Goal: Find specific page/section: Find specific page/section

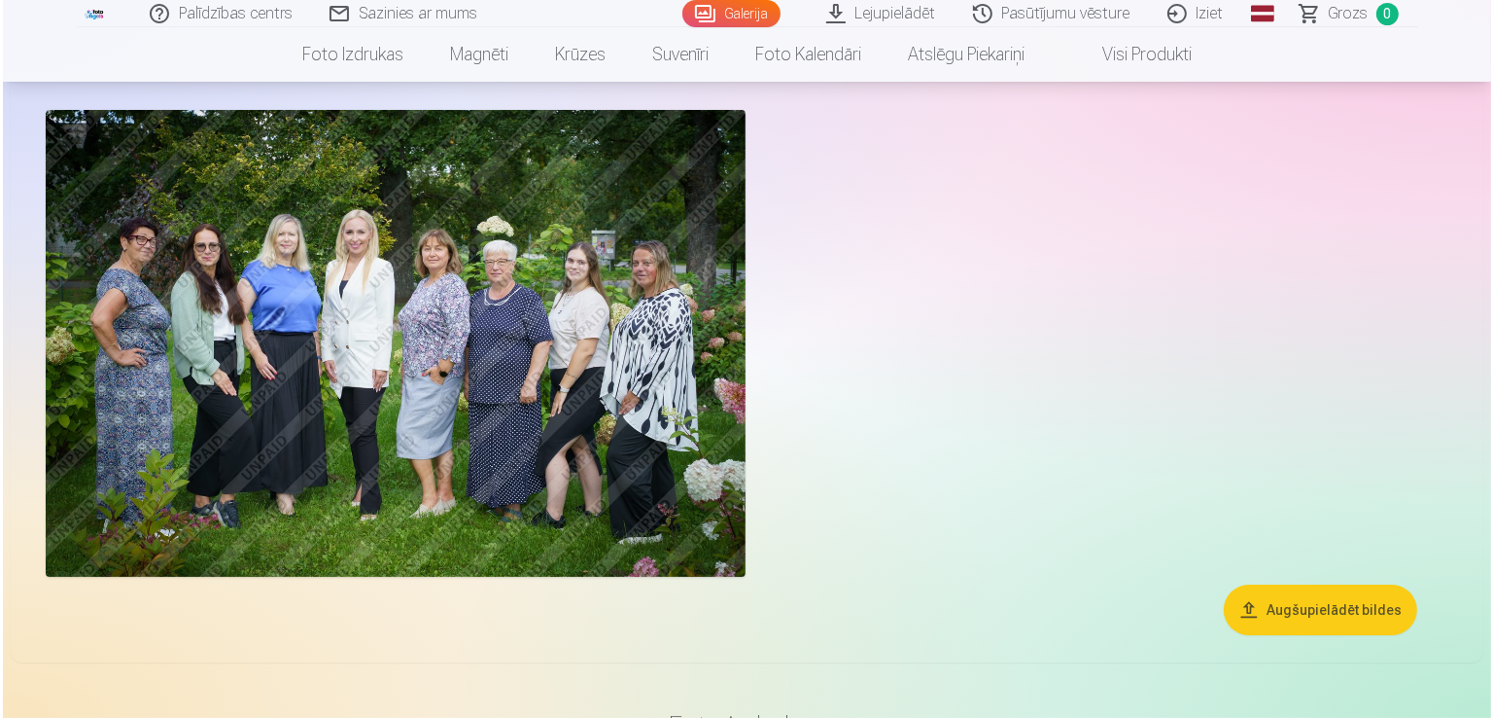
scroll to position [110, 0]
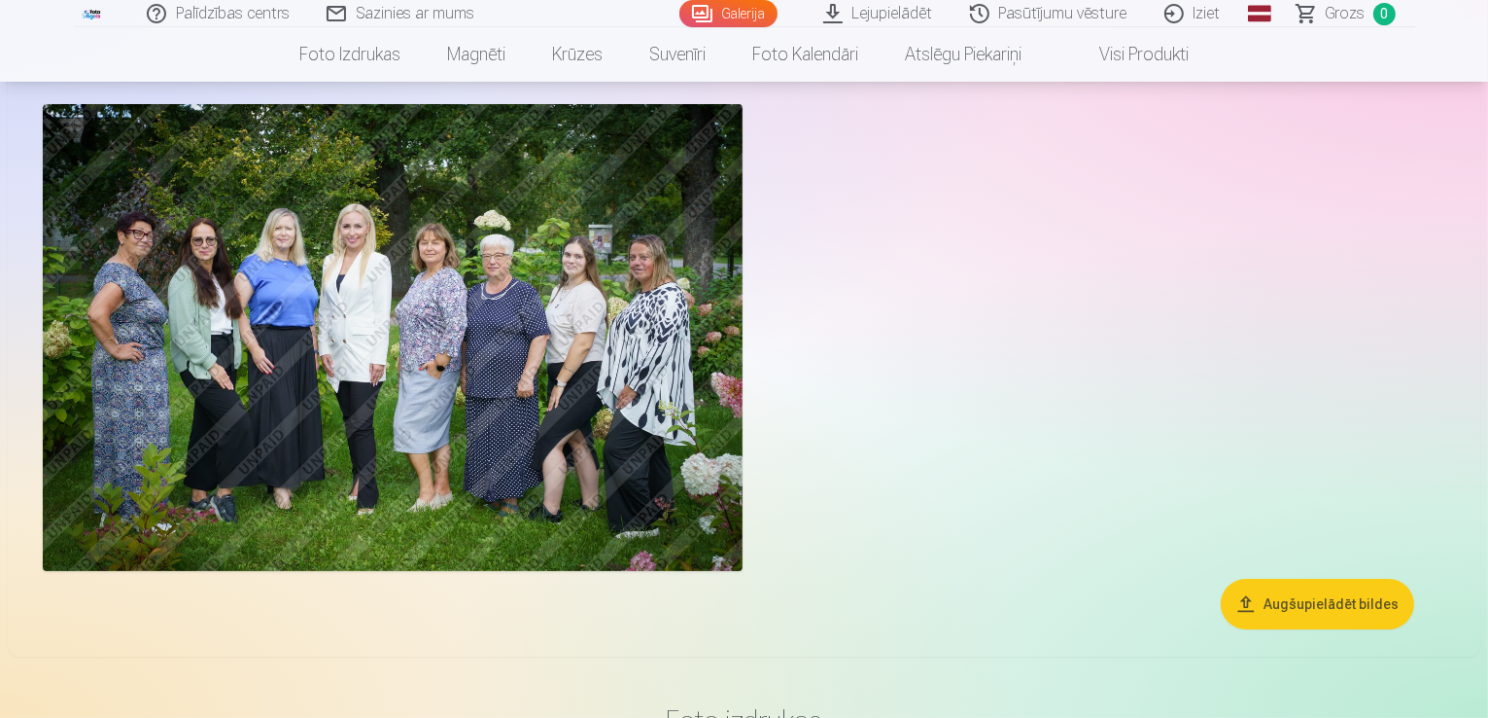
click at [419, 310] on img at bounding box center [393, 337] width 700 height 467
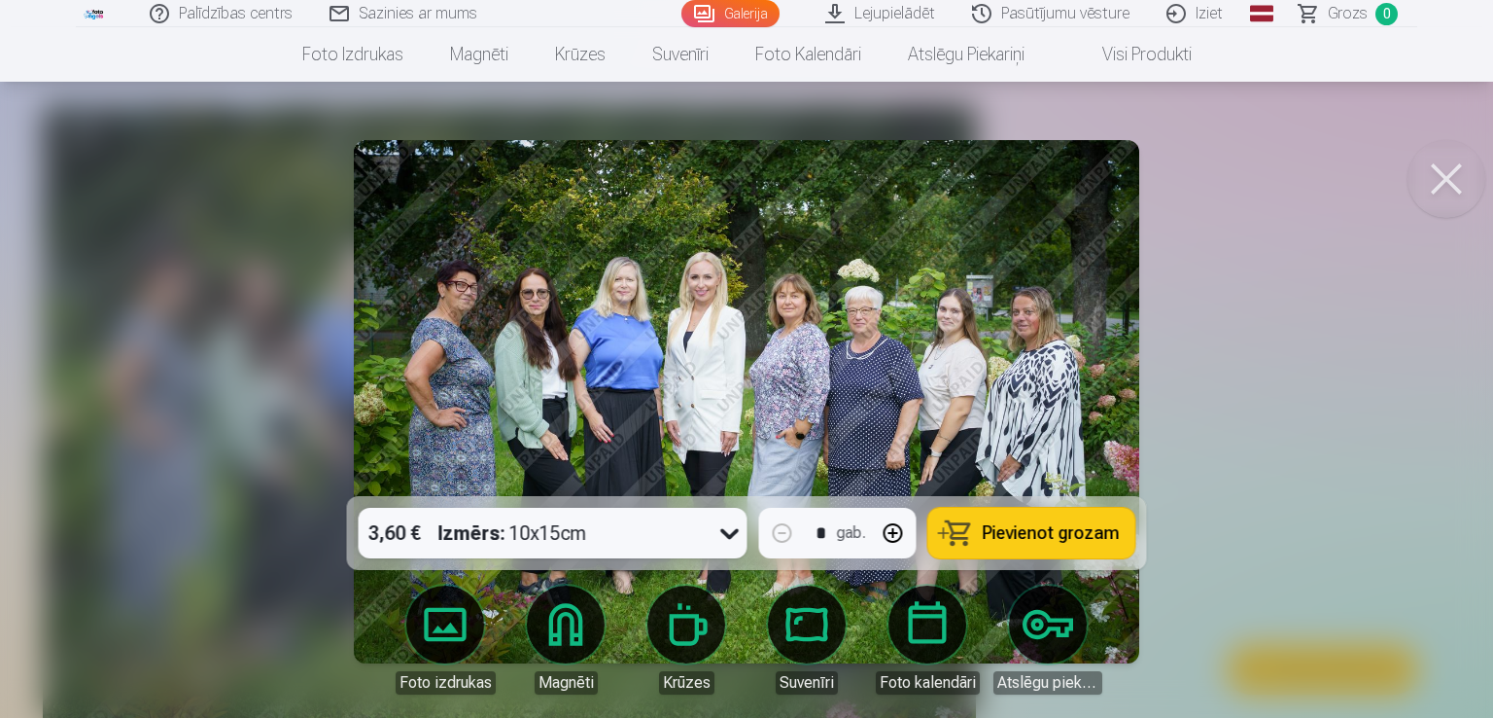
click at [815, 379] on img at bounding box center [746, 401] width 785 height 523
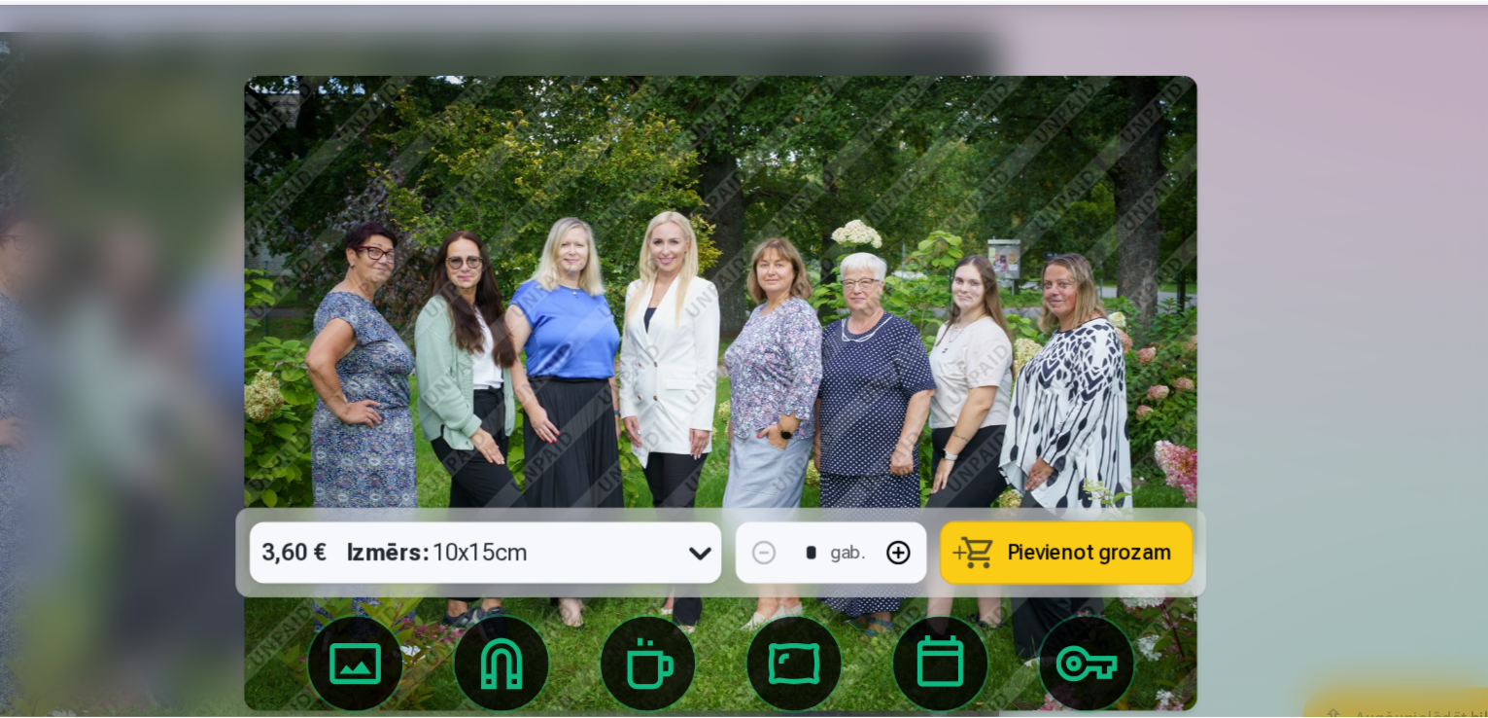
scroll to position [110, 0]
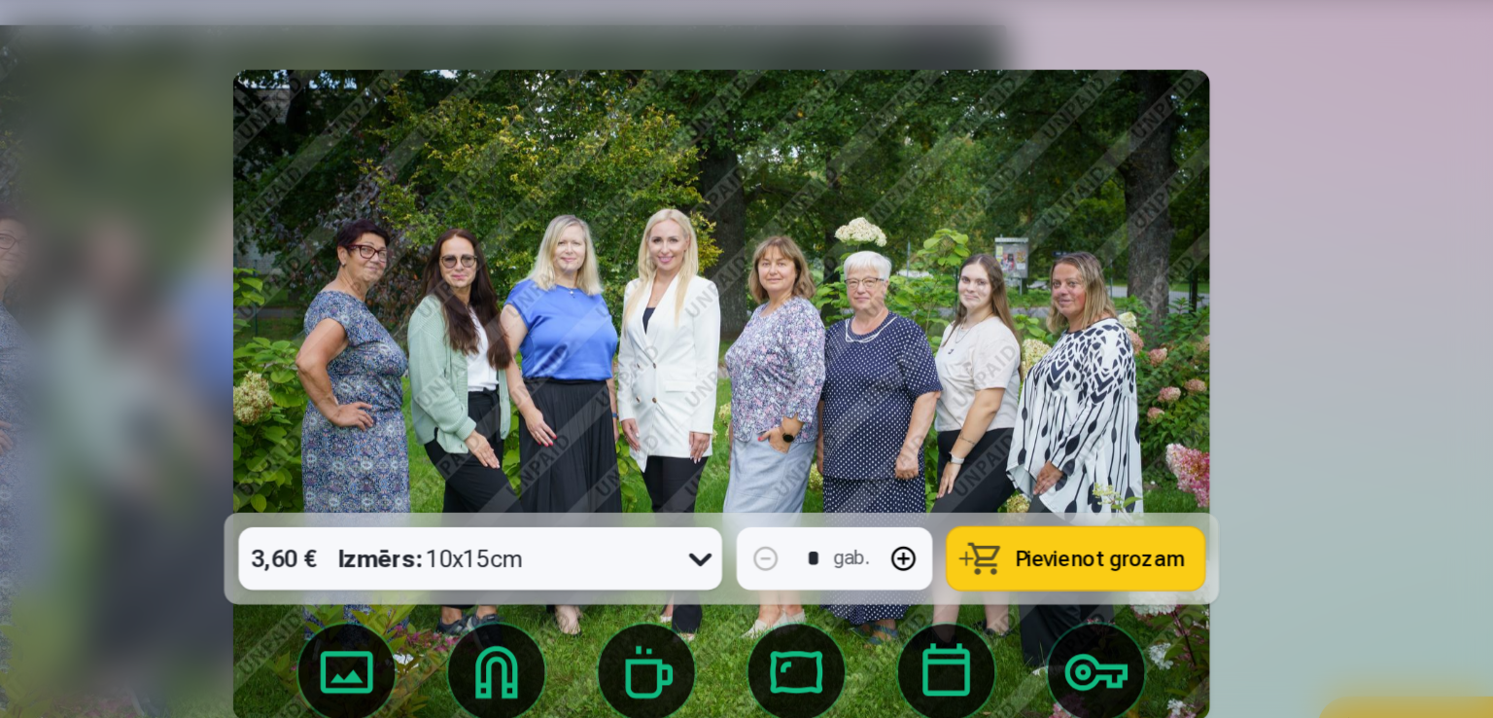
click at [898, 314] on img at bounding box center [746, 401] width 785 height 523
click at [1264, 313] on div at bounding box center [746, 359] width 1493 height 718
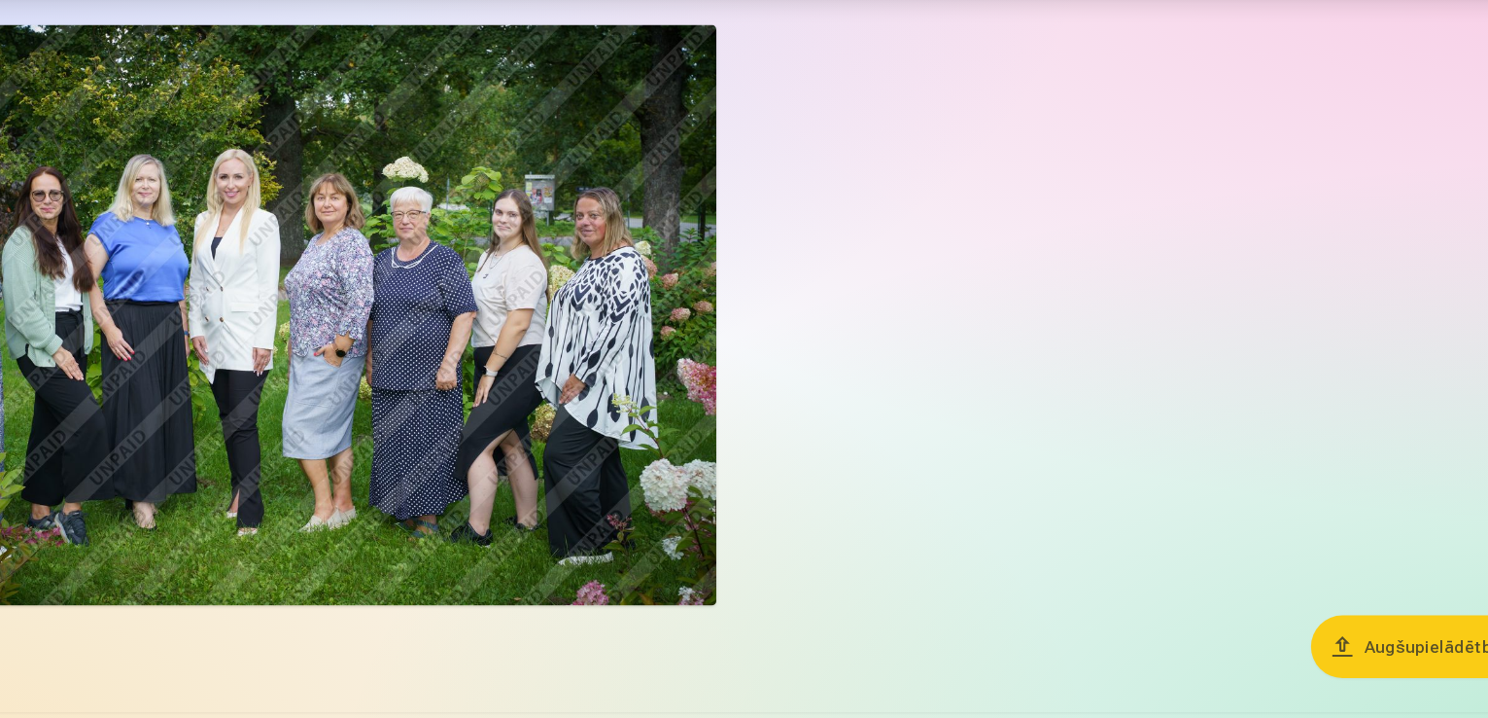
click at [1060, 386] on div at bounding box center [744, 337] width 1418 height 482
